Goal: Task Accomplishment & Management: Complete application form

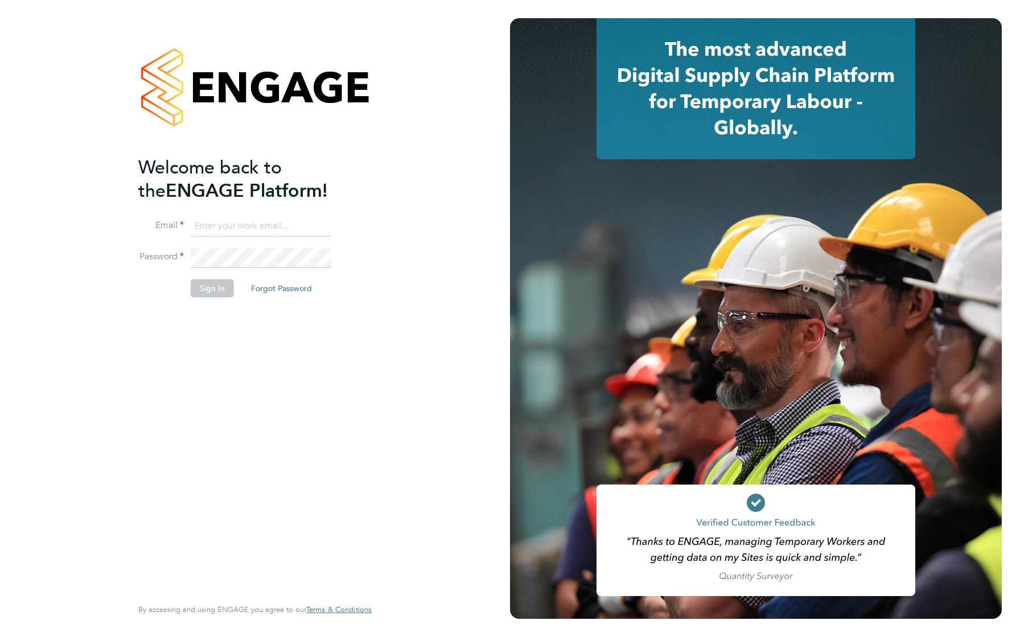
type input "[EMAIL_ADDRESS][DOMAIN_NAME]"
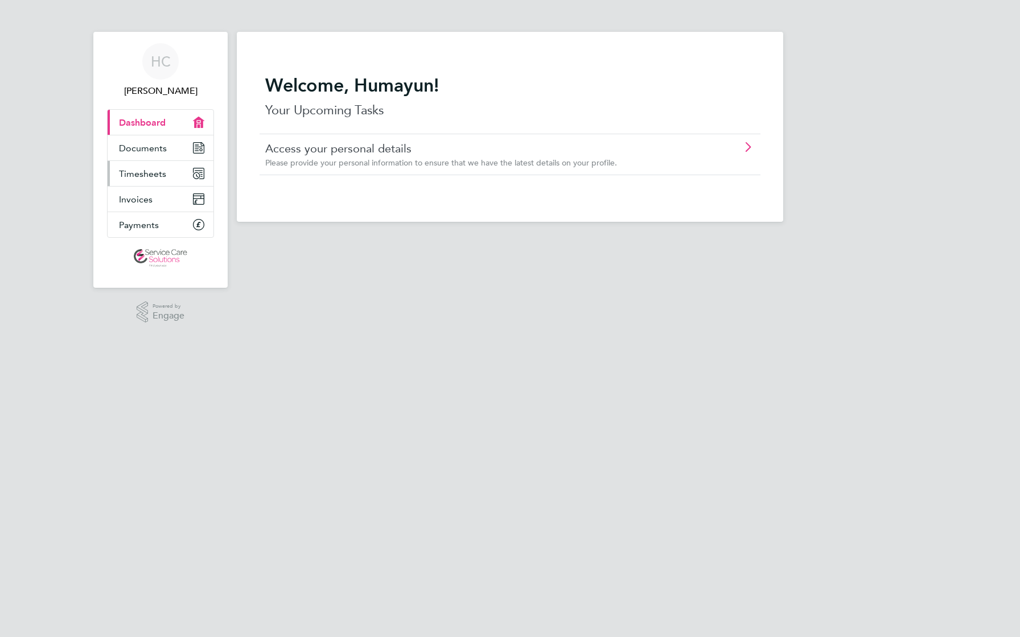
click at [127, 172] on span "Timesheets" at bounding box center [142, 173] width 47 height 11
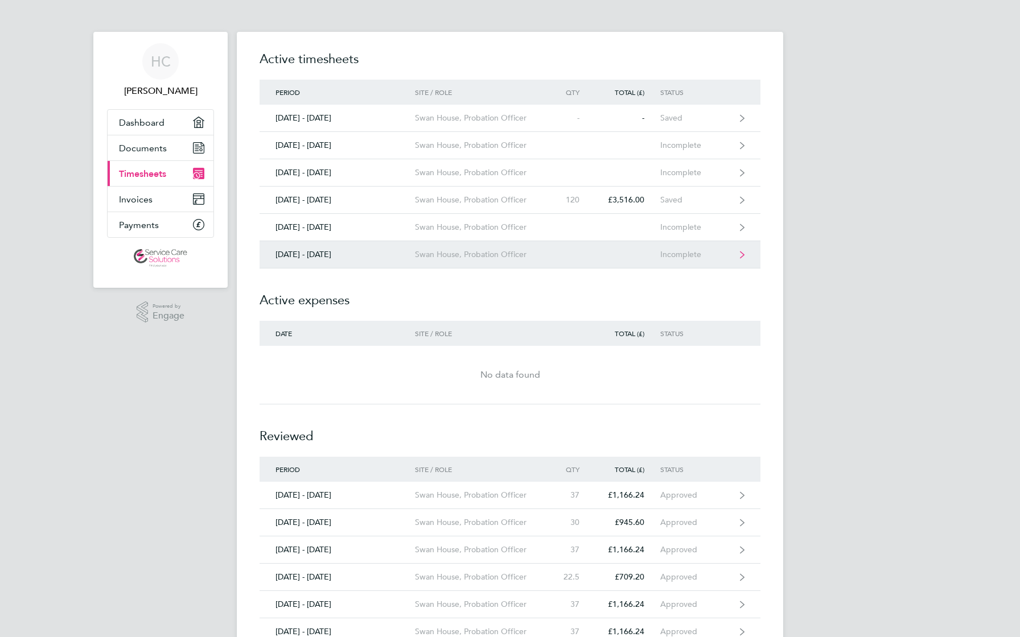
click at [406, 248] on link "25 - 31 Aug 2025 Swan House, Probation Officer Incomplete" at bounding box center [510, 254] width 501 height 27
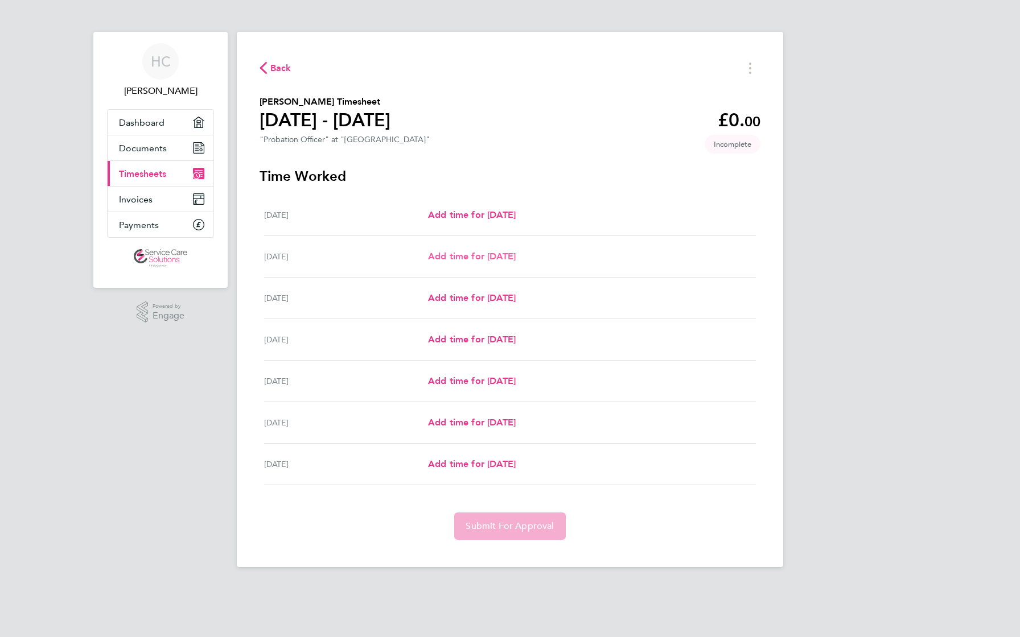
click at [442, 258] on span "Add time for Tue 26 Aug" at bounding box center [472, 256] width 88 height 11
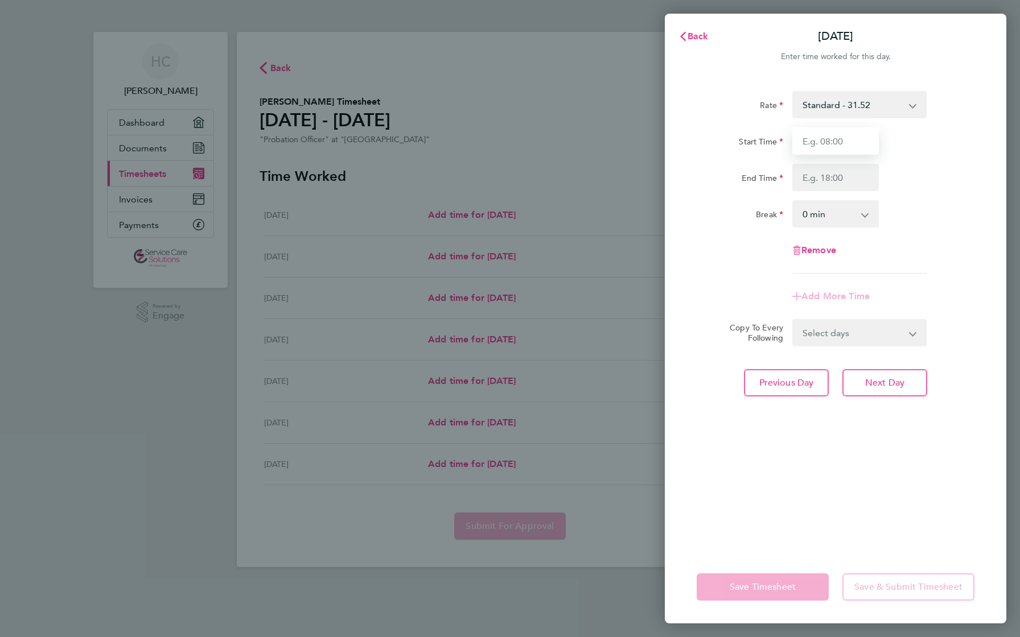
click at [814, 142] on input "Start Time" at bounding box center [835, 140] width 87 height 27
type input "09:00"
type input "17:00"
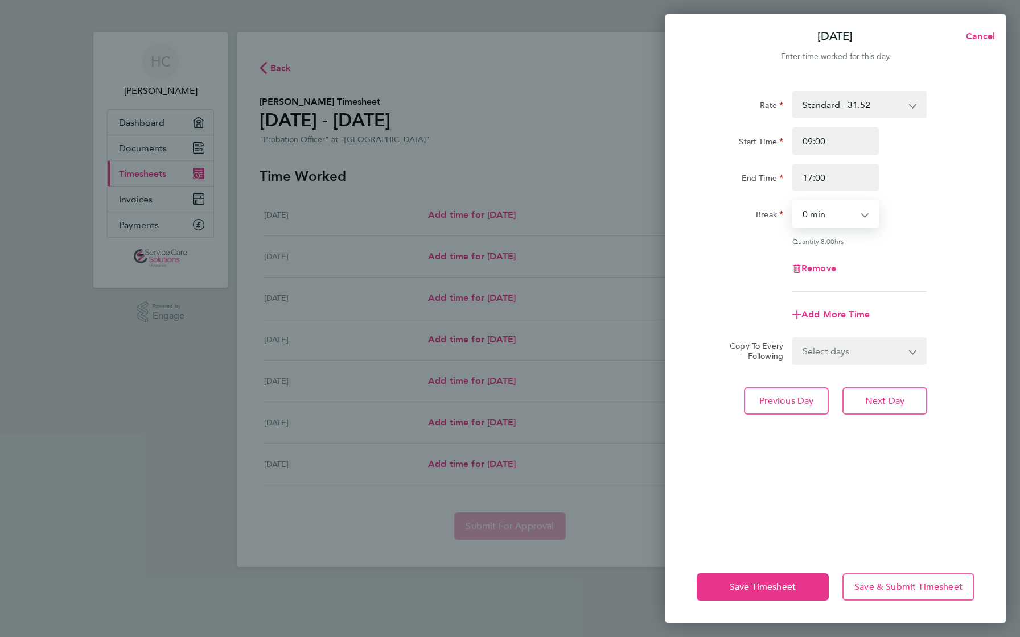
select select "30"
select select "WEEKDAY"
select select "2025-08-31"
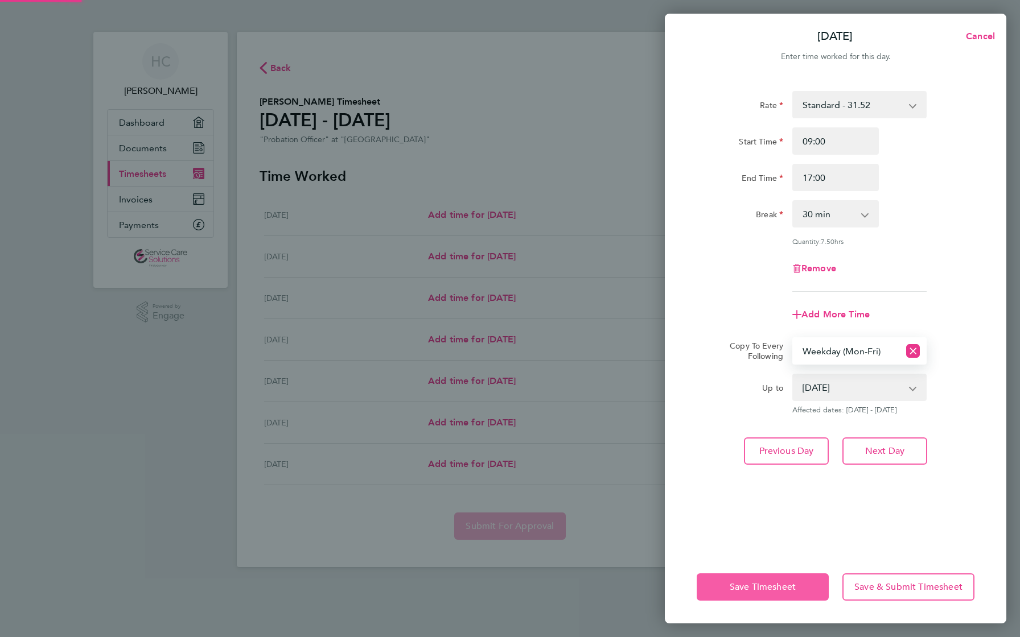
click at [774, 596] on button "Save Timesheet" at bounding box center [763, 587] width 132 height 27
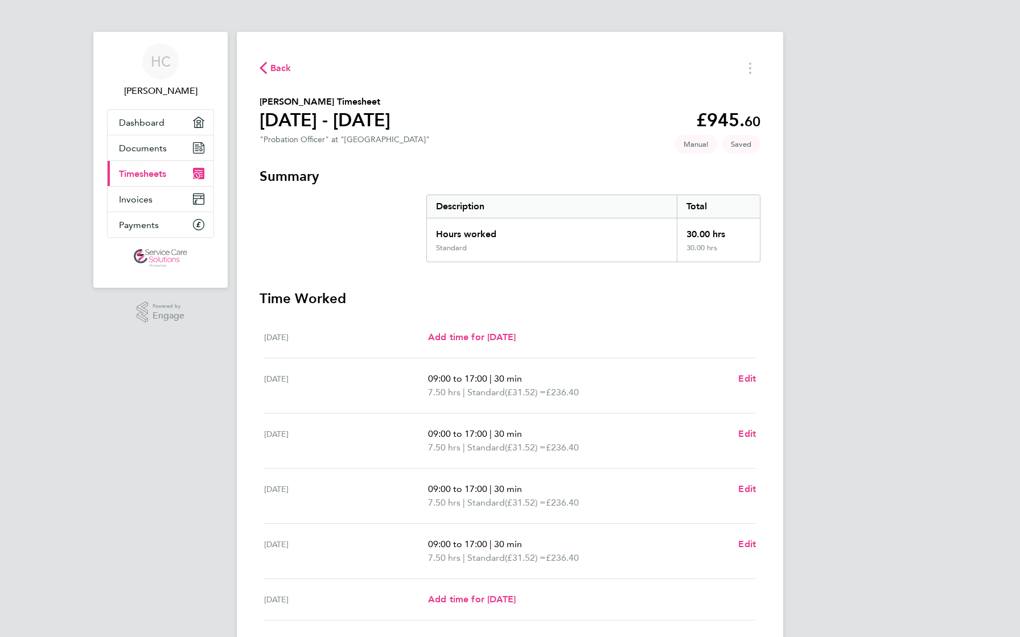
scroll to position [125, 0]
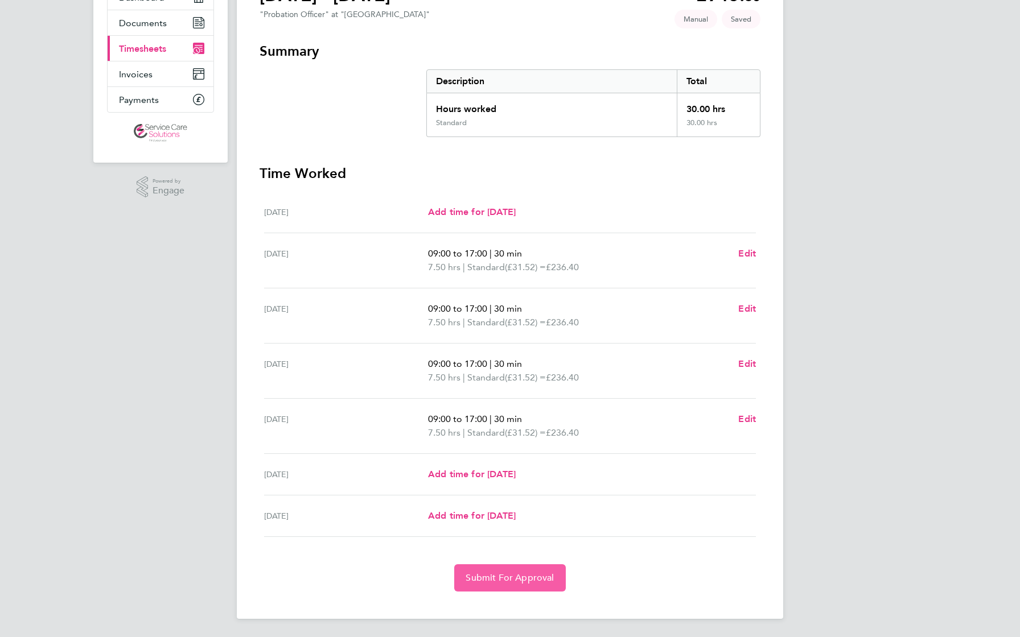
click at [530, 578] on span "Submit For Approval" at bounding box center [510, 578] width 88 height 11
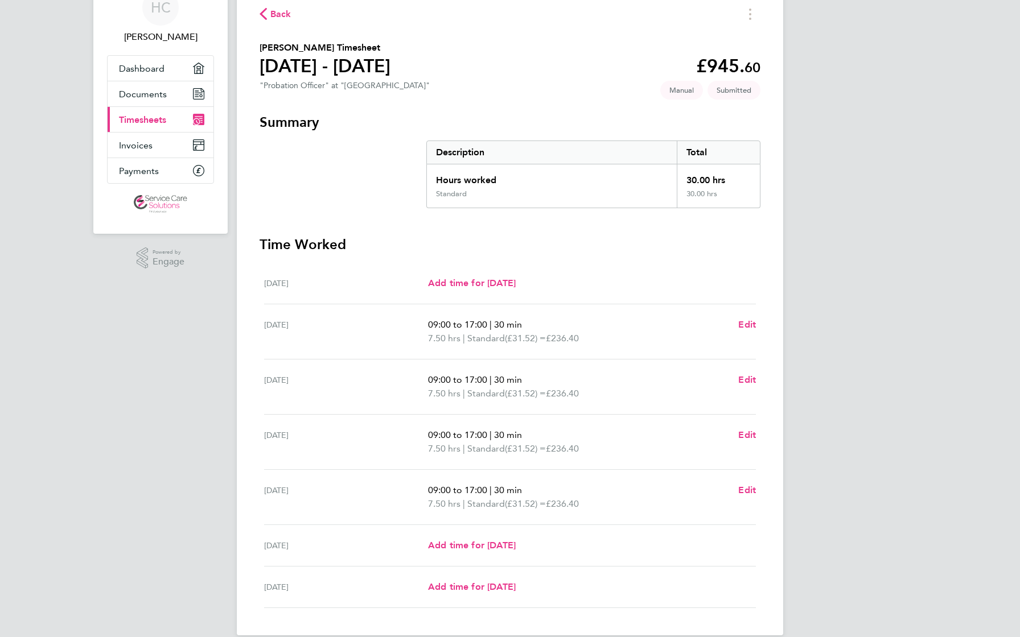
scroll to position [0, 0]
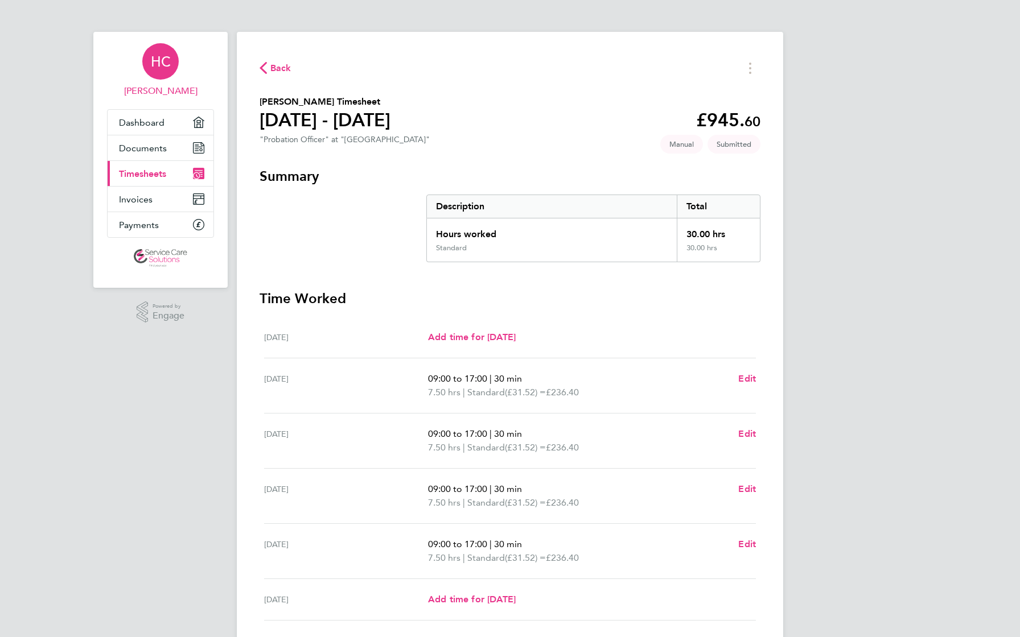
click at [162, 68] on span "HC" at bounding box center [161, 61] width 20 height 15
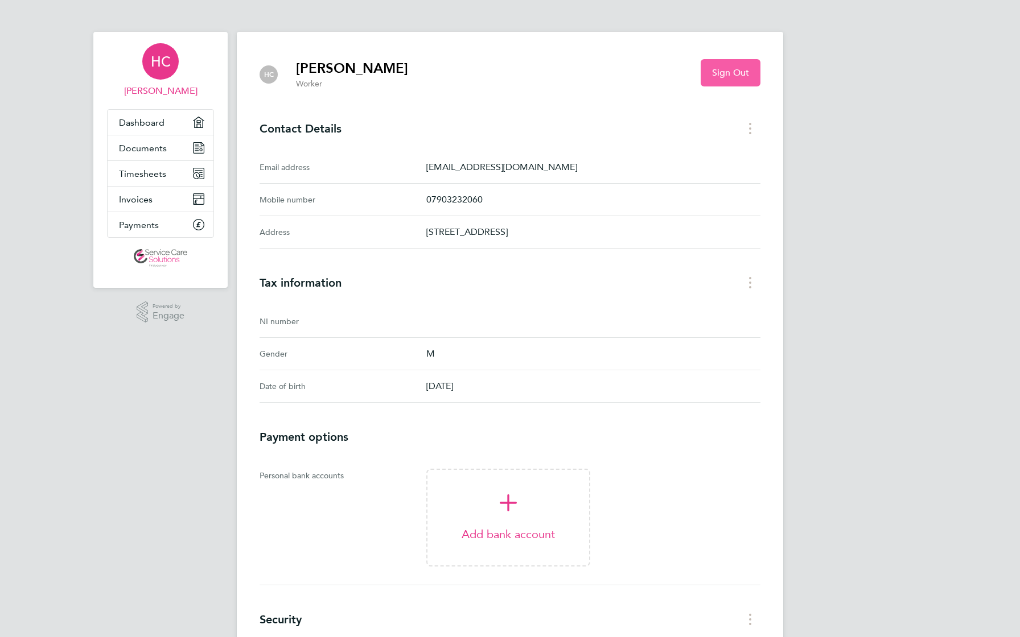
click at [729, 79] on button "Sign Out" at bounding box center [731, 72] width 60 height 27
